Goal: Task Accomplishment & Management: Use online tool/utility

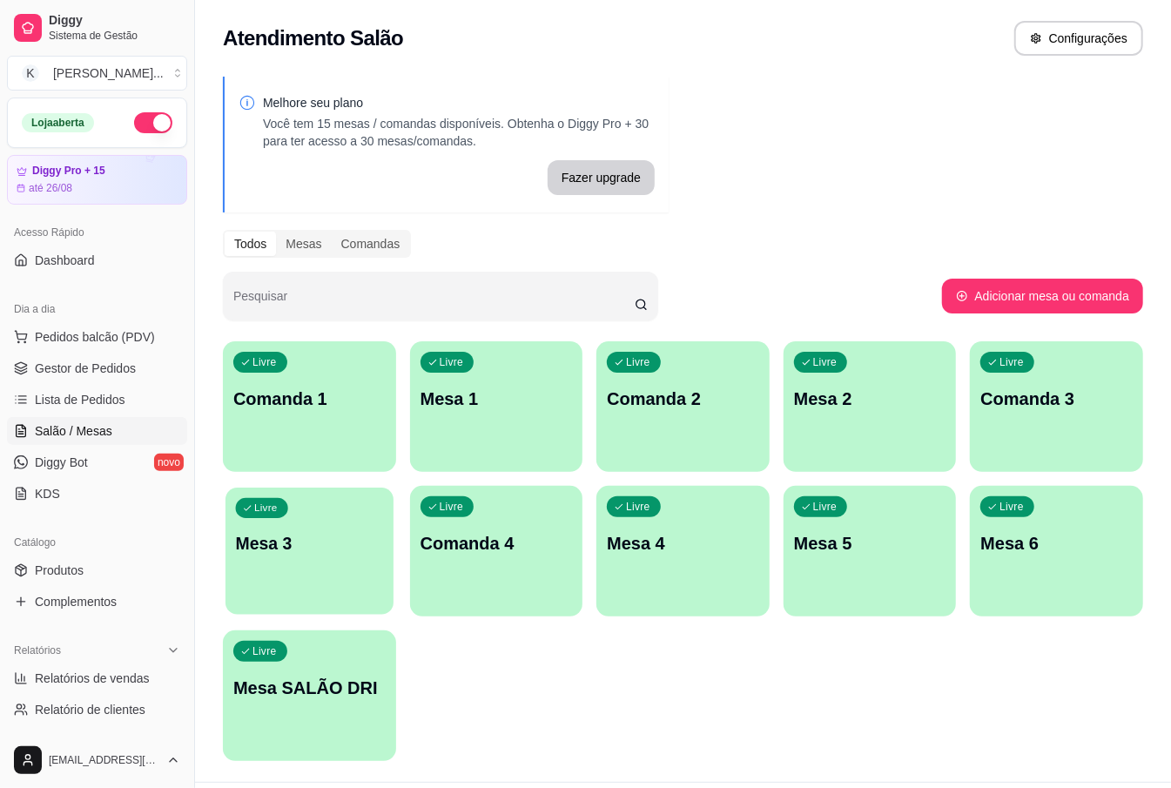
click at [286, 554] on p "Mesa 3" at bounding box center [309, 544] width 147 height 24
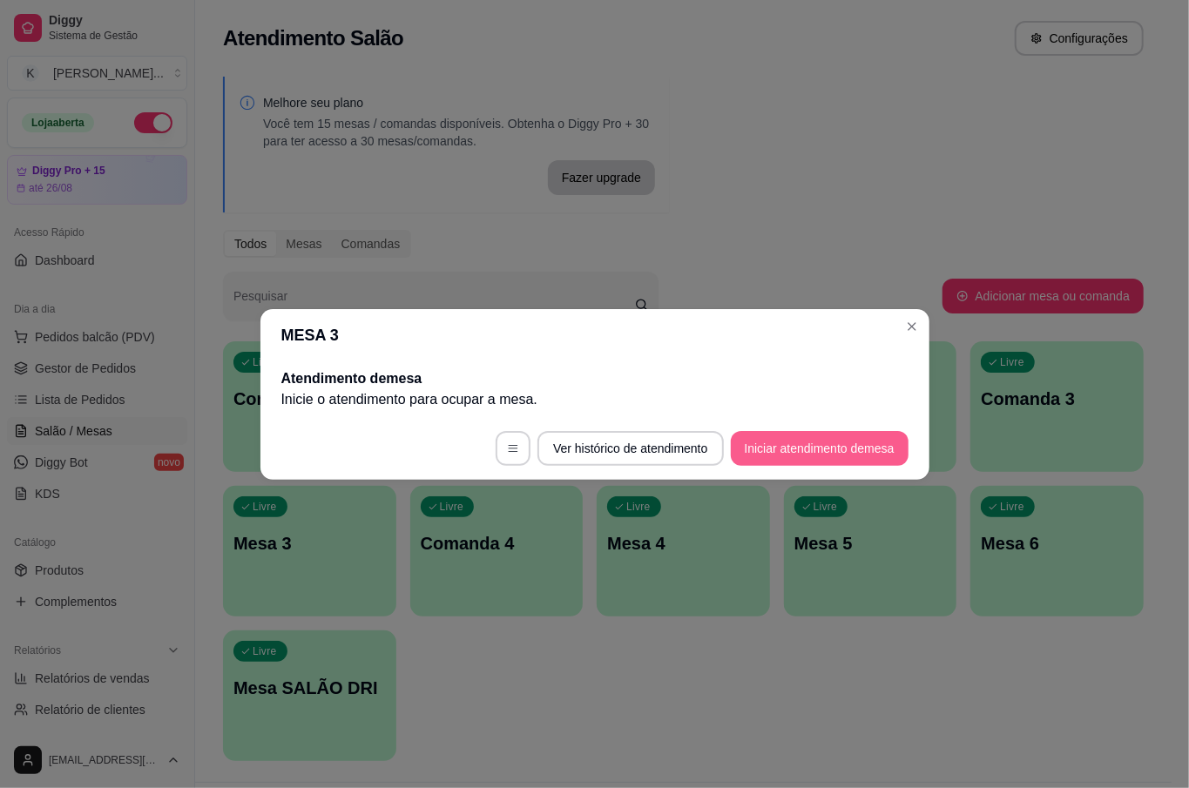
click at [833, 440] on button "Iniciar atendimento de mesa" at bounding box center [820, 448] width 178 height 35
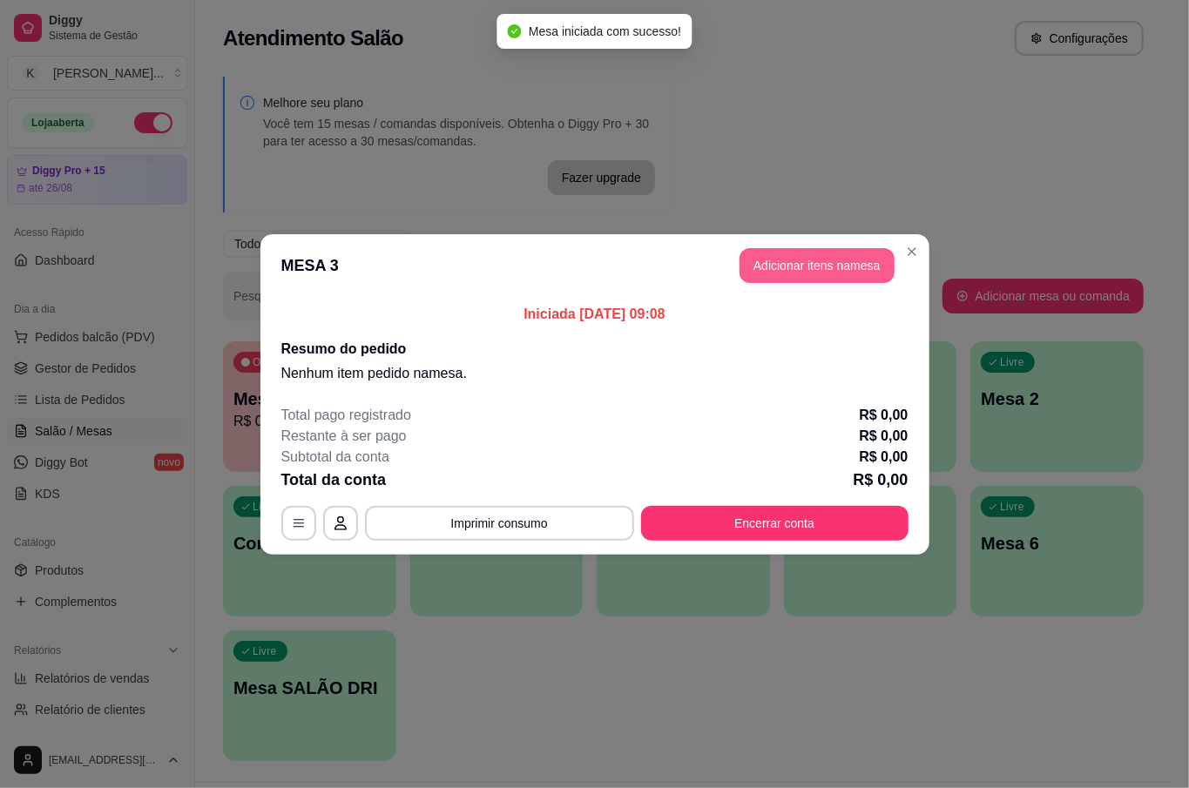
click at [820, 253] on button "Adicionar itens na mesa" at bounding box center [816, 265] width 155 height 35
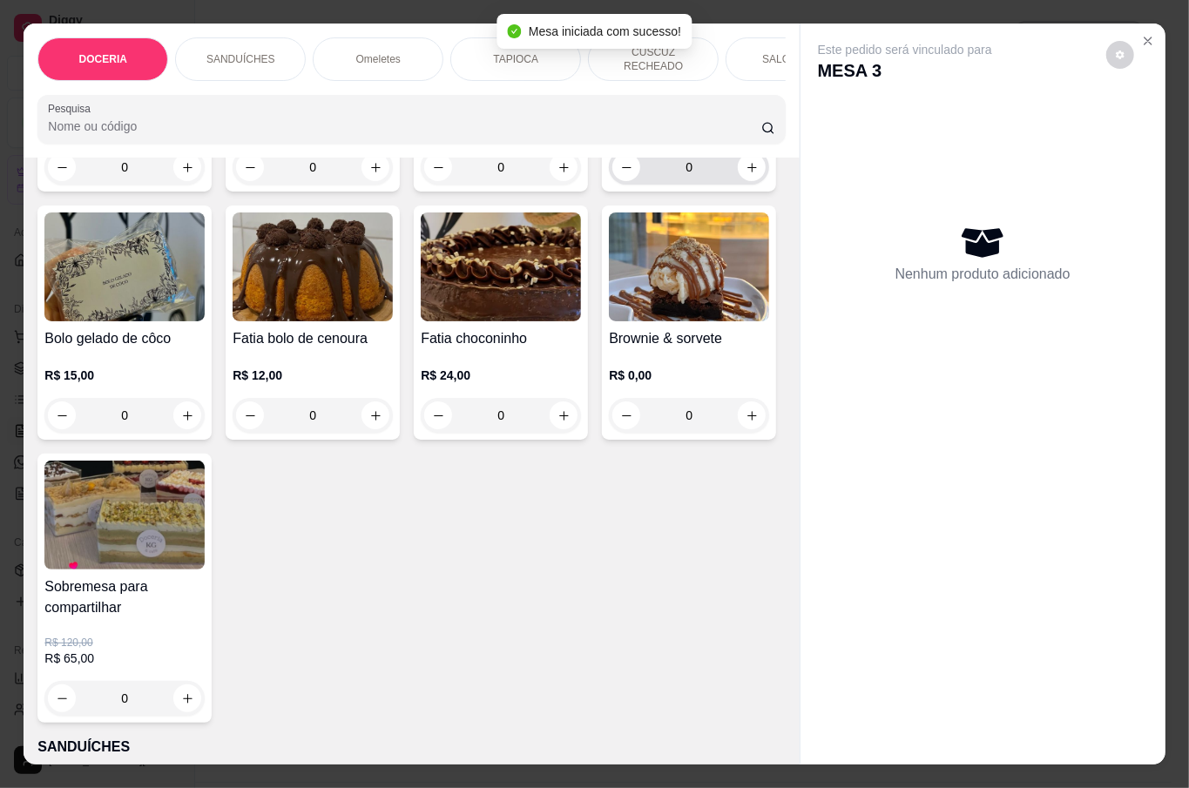
scroll to position [813, 0]
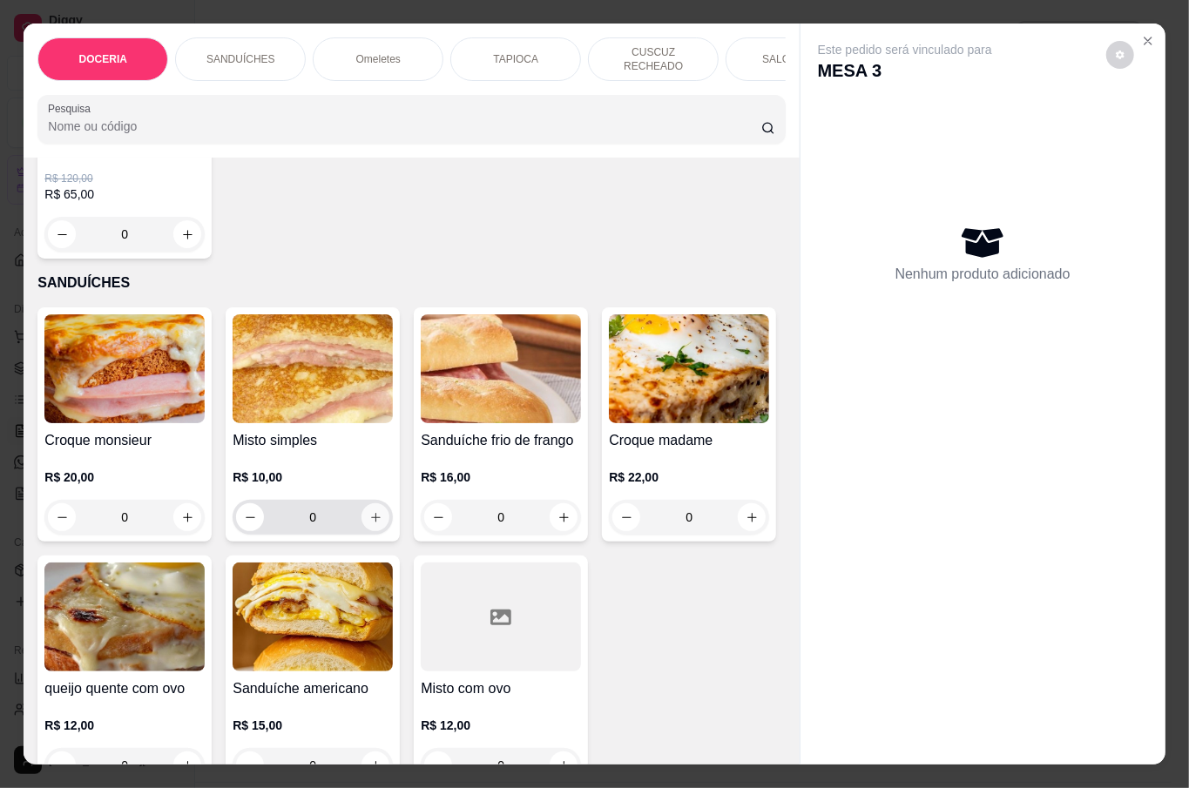
click at [369, 524] on icon "increase-product-quantity" at bounding box center [375, 517] width 13 height 13
type input "1"
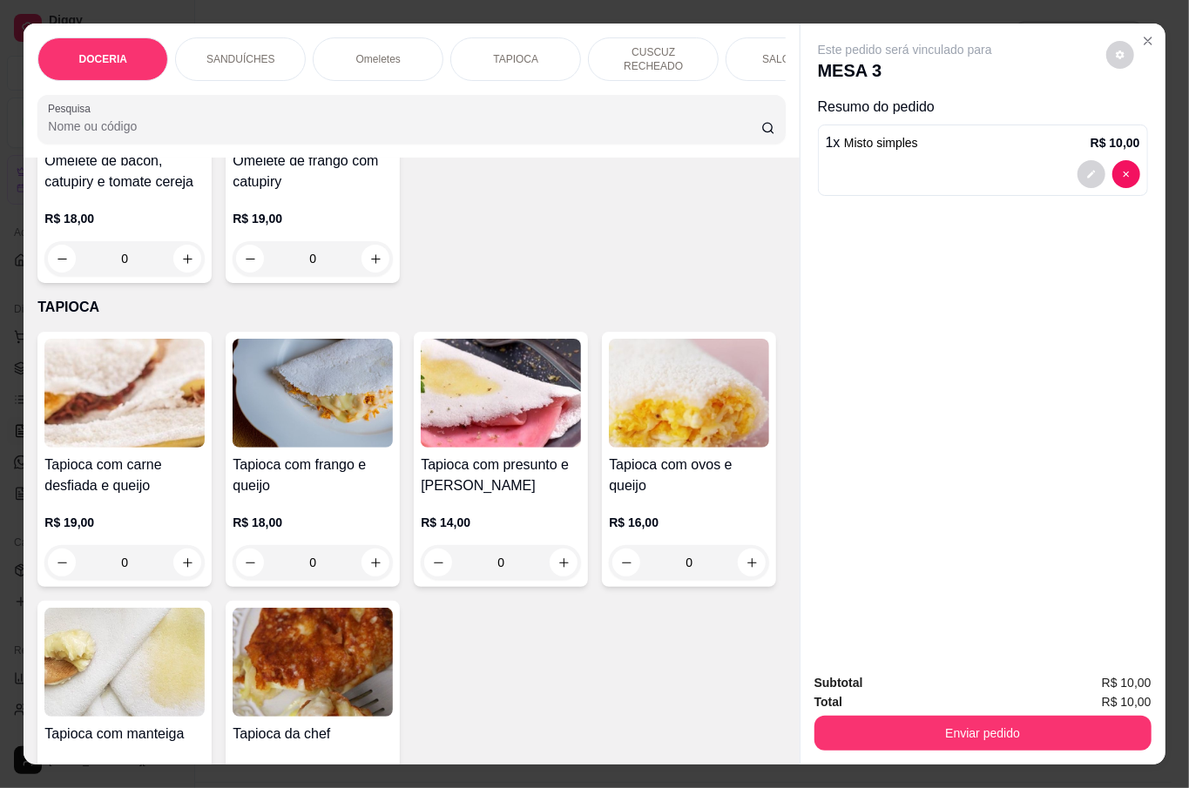
scroll to position [1974, 0]
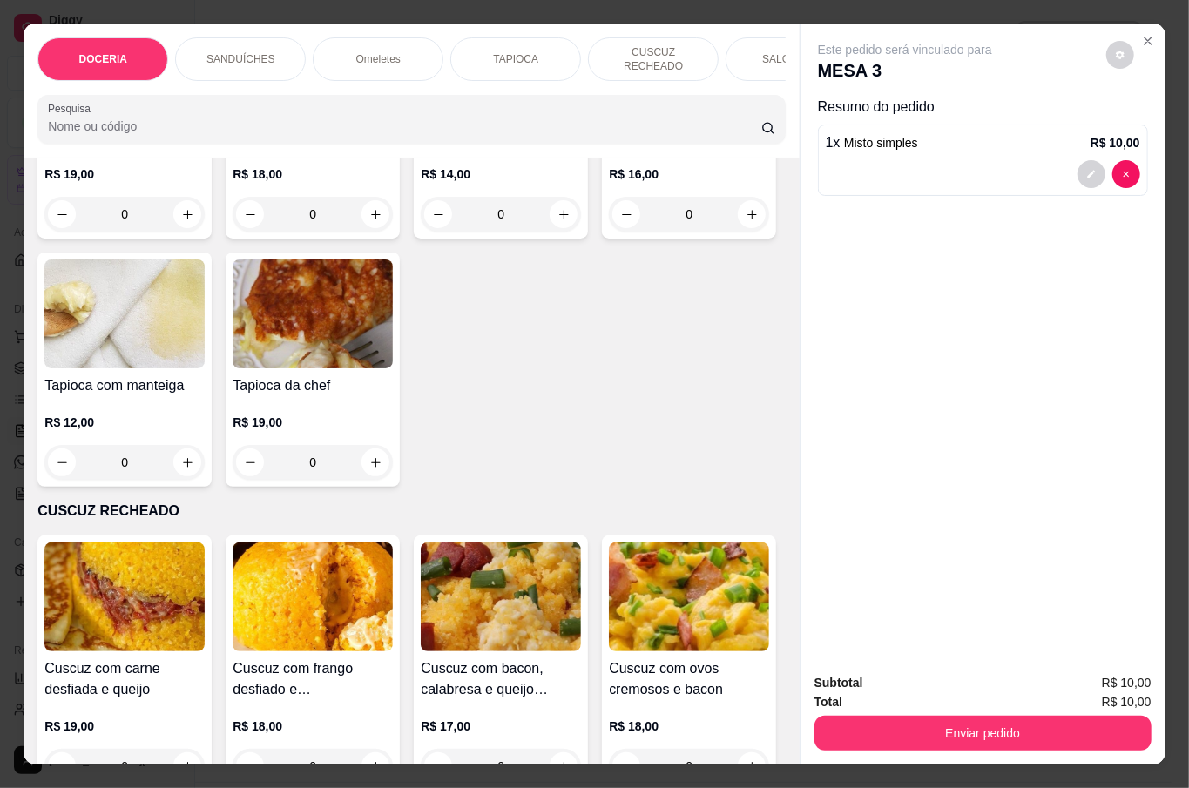
click at [360, 232] on div "0" at bounding box center [313, 214] width 160 height 35
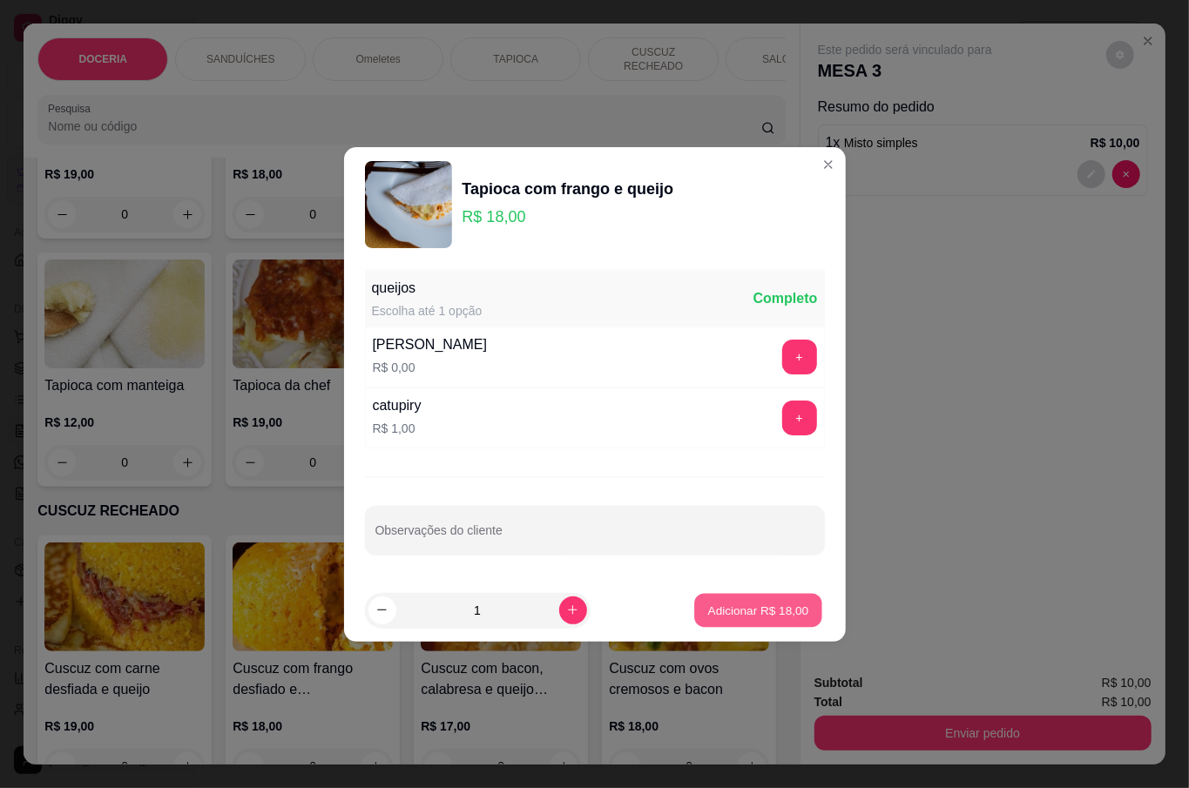
click at [744, 611] on p "Adicionar R$ 18,00" at bounding box center [758, 610] width 101 height 17
type input "1"
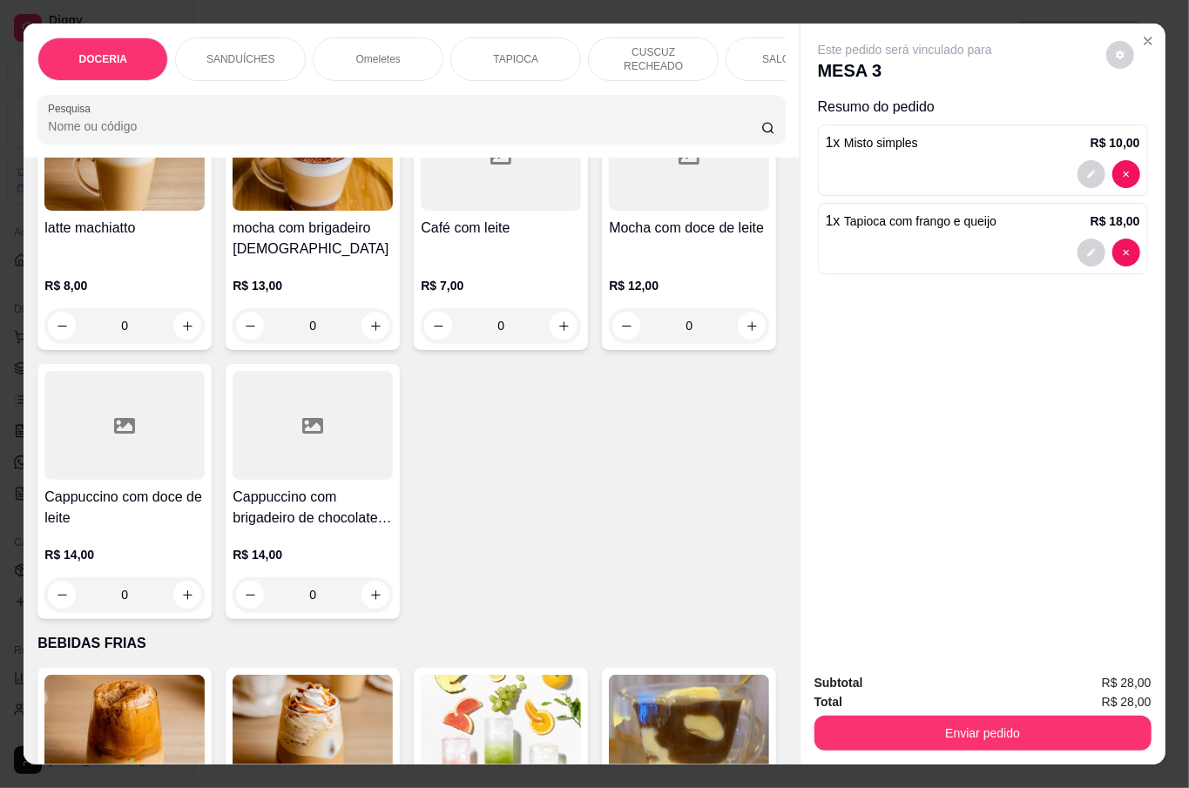
scroll to position [3484, 0]
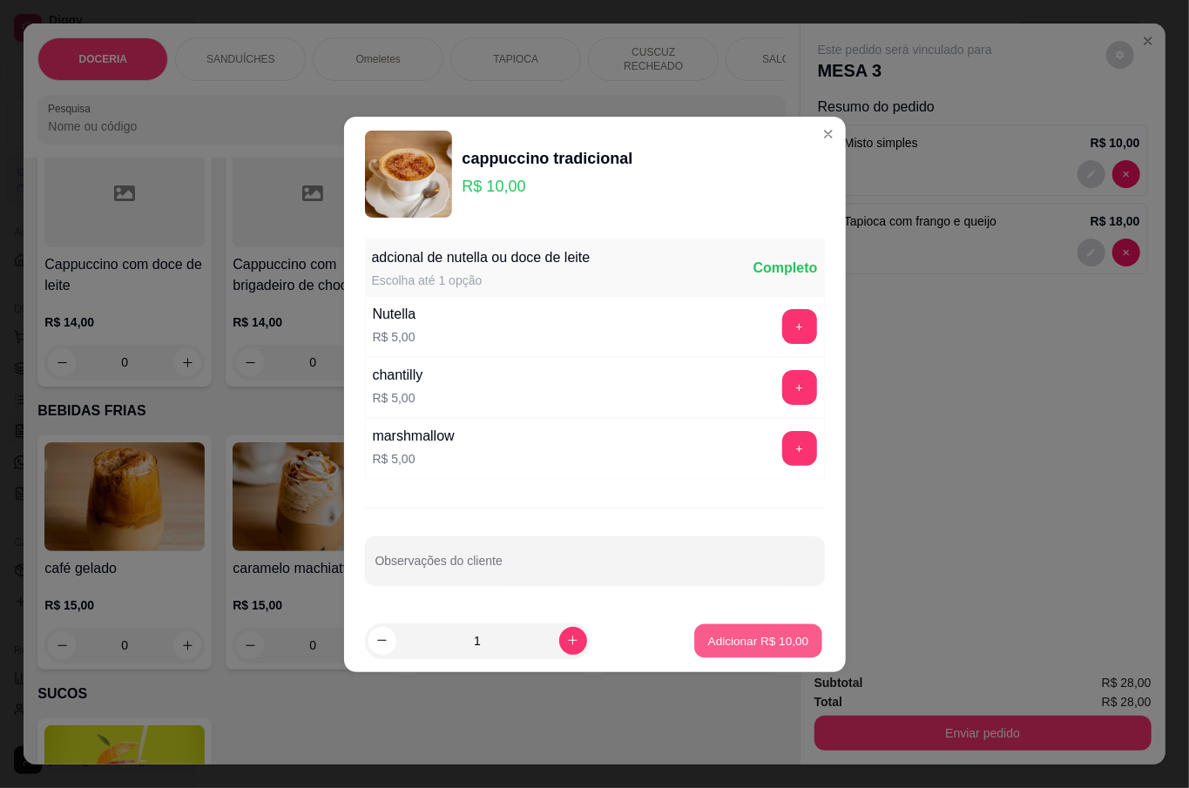
click at [726, 639] on p "Adicionar R$ 10,00" at bounding box center [758, 640] width 101 height 17
type input "1"
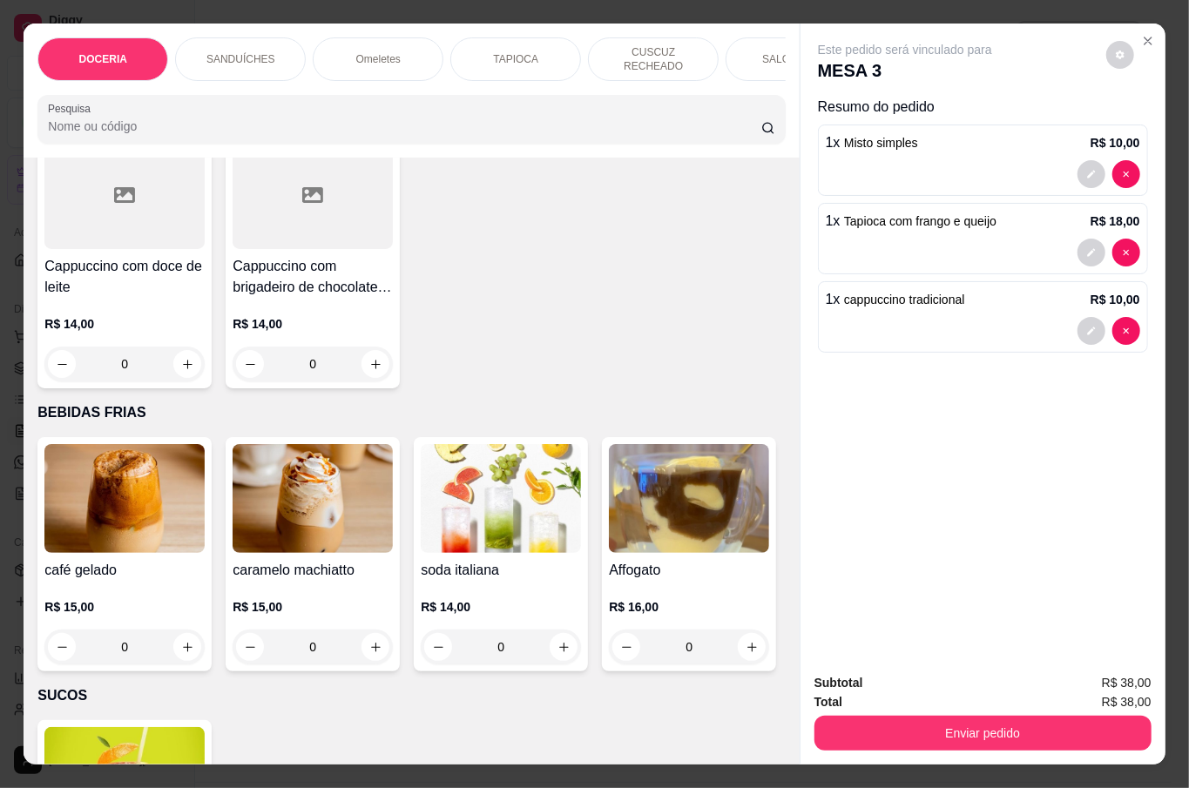
click at [393, 112] on div "0" at bounding box center [313, 95] width 160 height 35
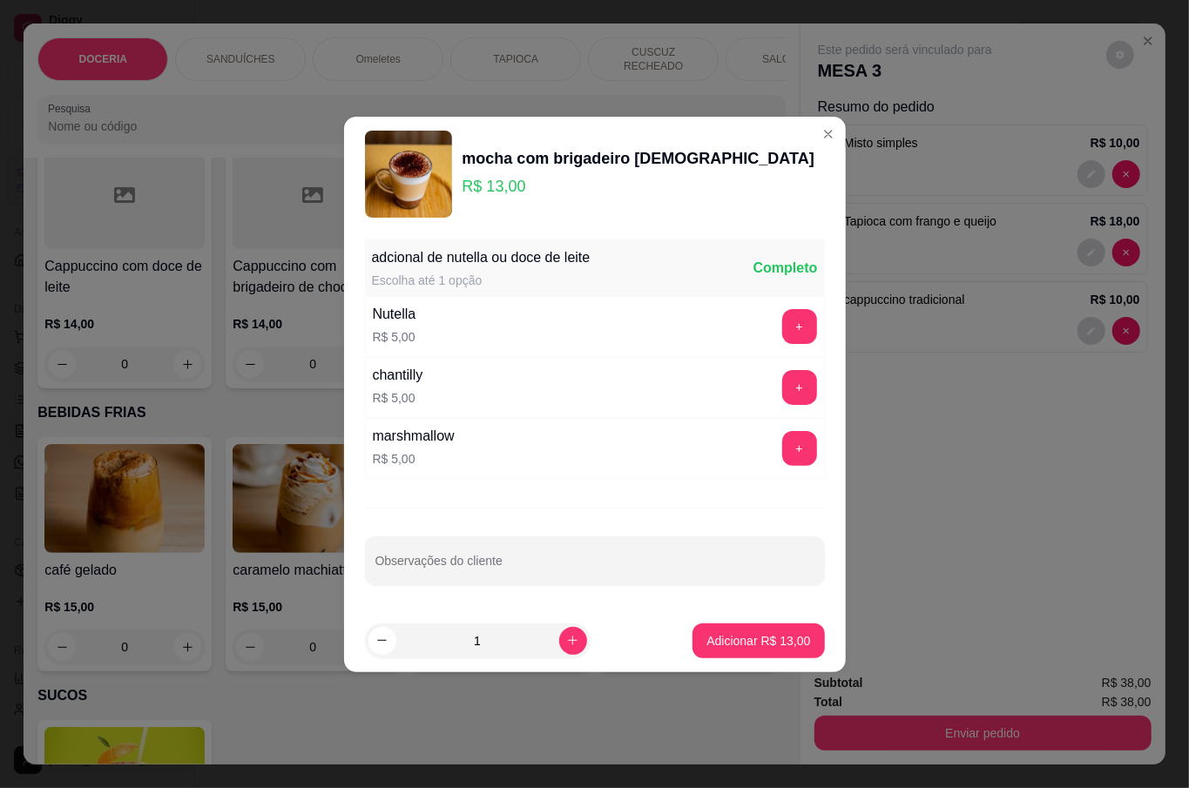
click at [719, 641] on p "Adicionar R$ 13,00" at bounding box center [758, 640] width 104 height 17
type input "1"
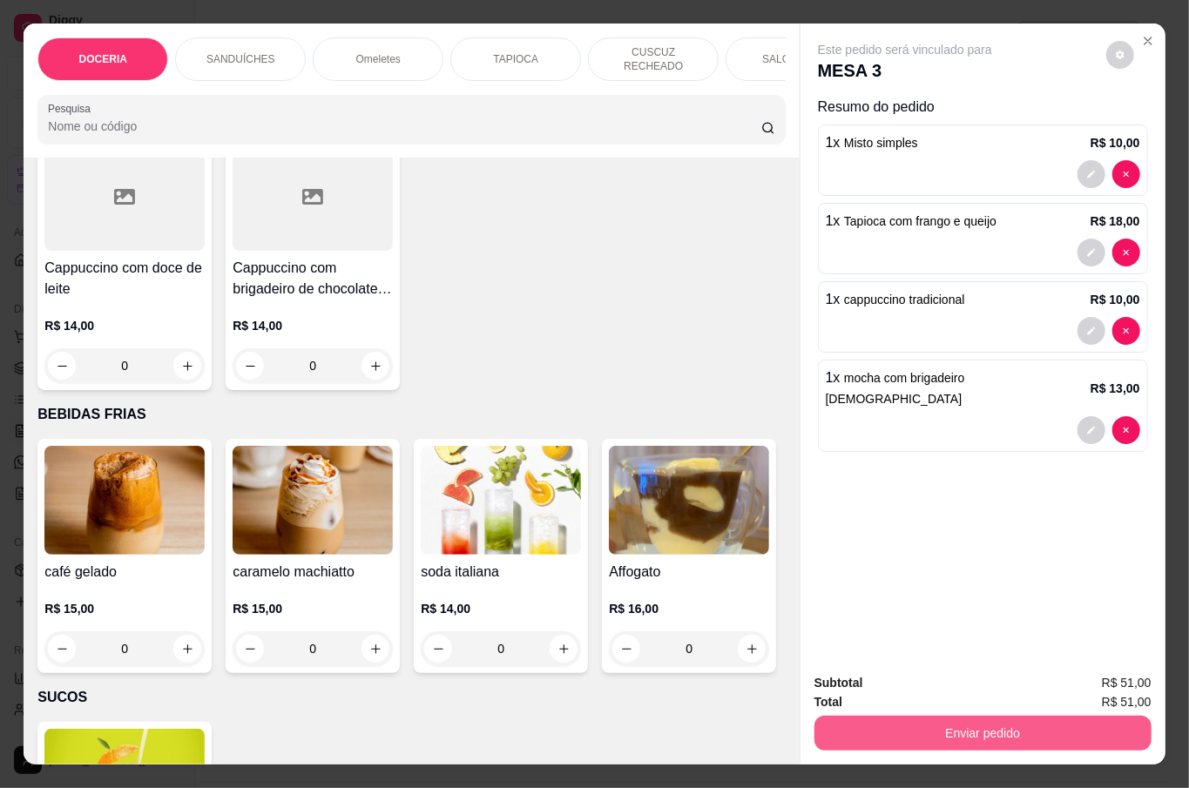
click at [1032, 732] on button "Enviar pedido" at bounding box center [982, 733] width 337 height 35
click at [949, 673] on button "Não registrar e enviar pedido" at bounding box center [923, 681] width 181 height 33
